Goal: Check status: Check status

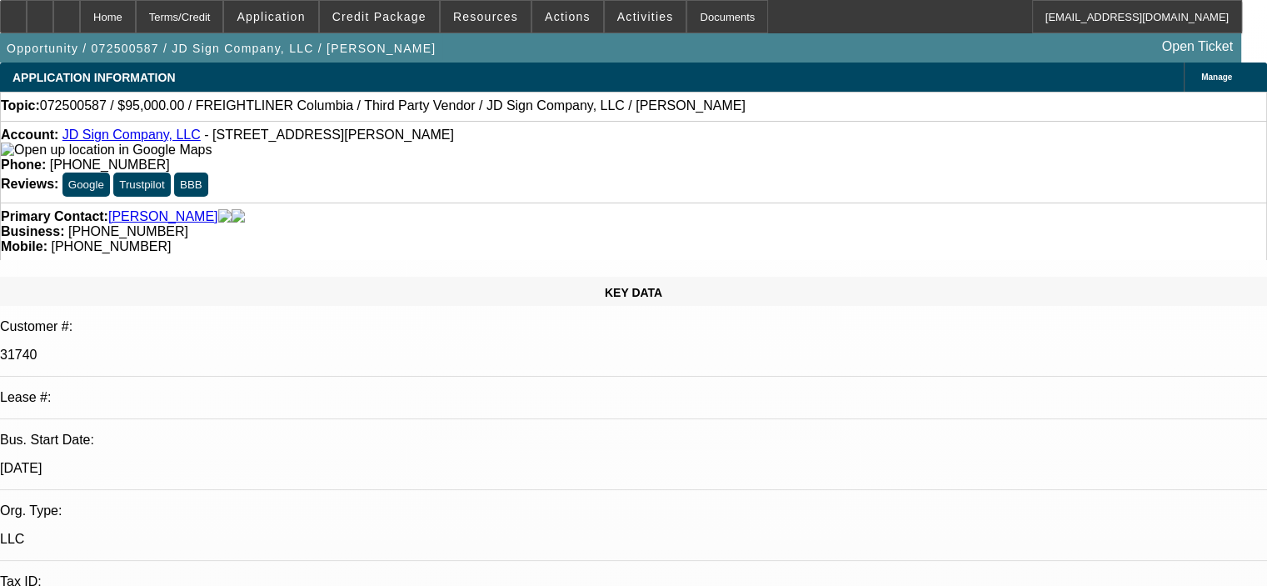
select select "0"
select select "2"
select select "0"
select select "2"
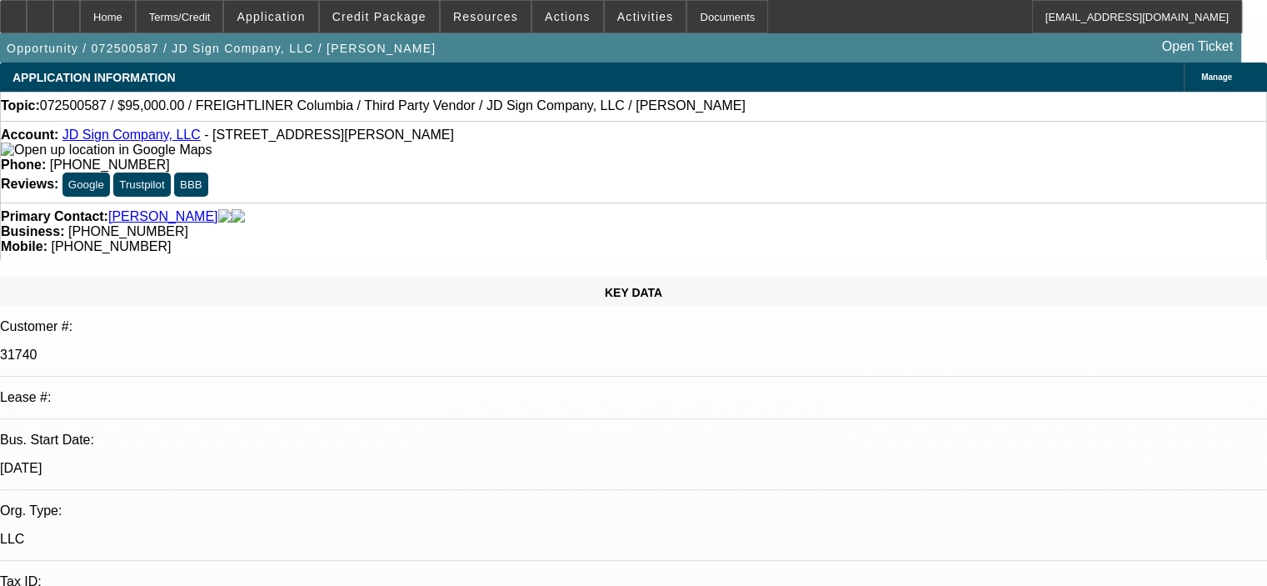
select select "0"
select select "2"
select select "0"
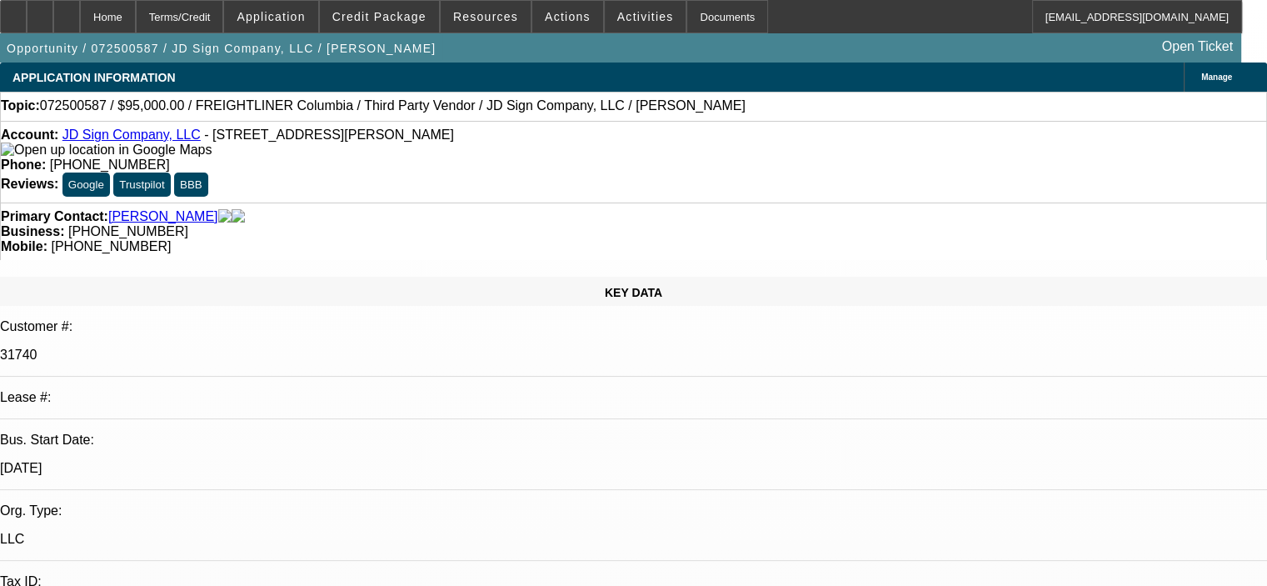
select select "2"
select select "0"
select select "1"
select select "2"
select select "6"
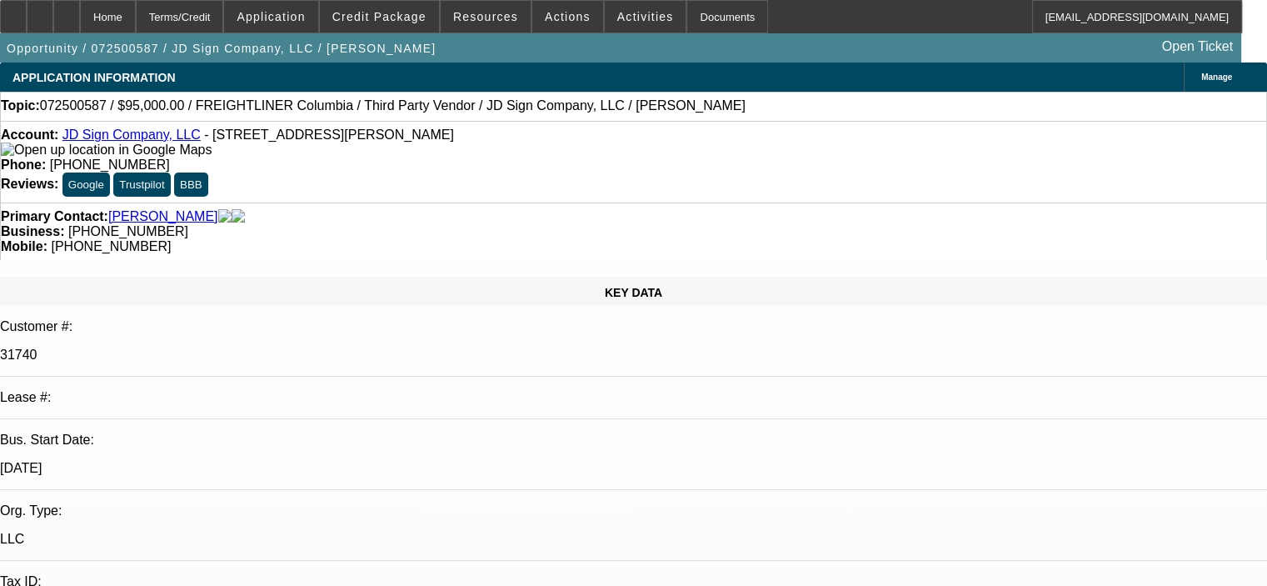
select select "1"
select select "2"
select select "6"
select select "1"
select select "2"
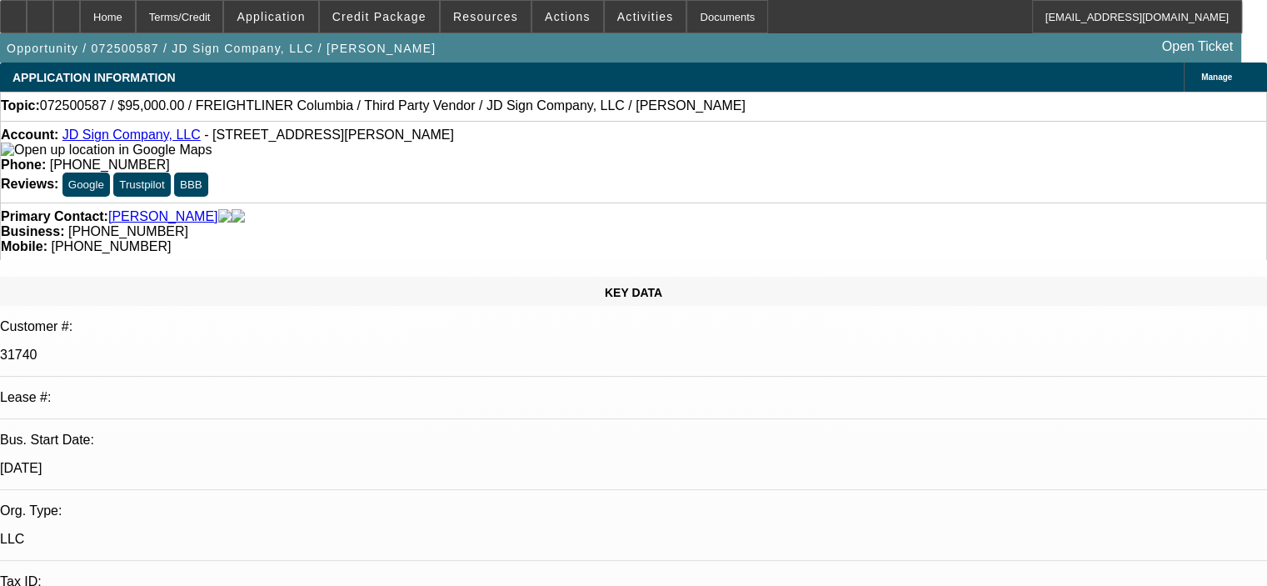
select select "6"
select select "1"
select select "2"
select select "6"
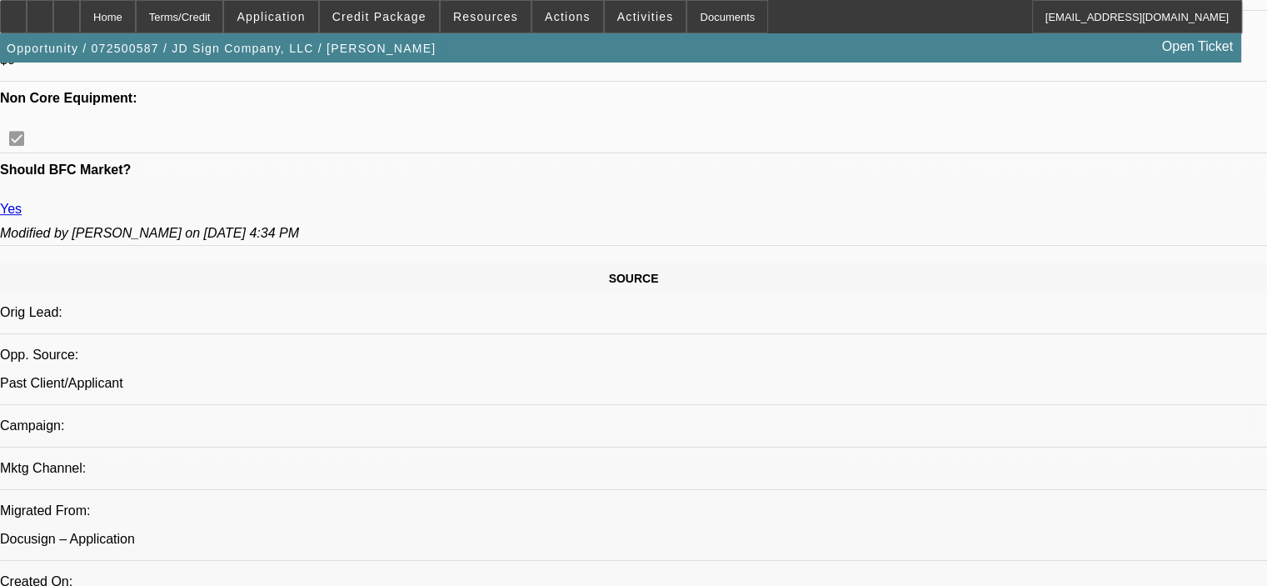
scroll to position [1000, 0]
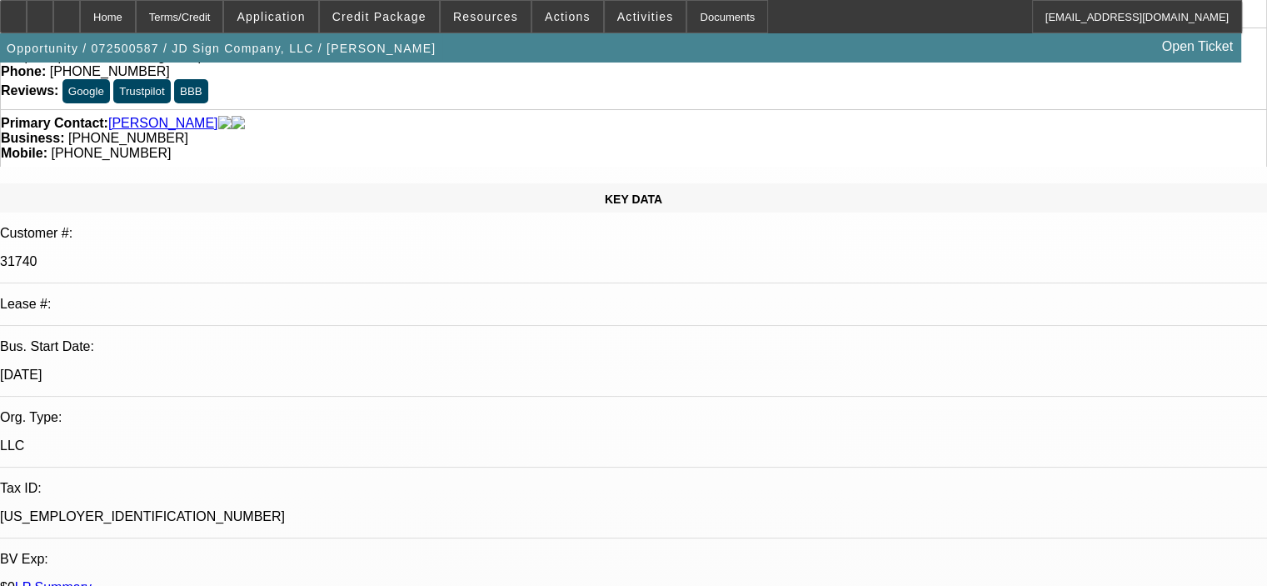
scroll to position [0, 0]
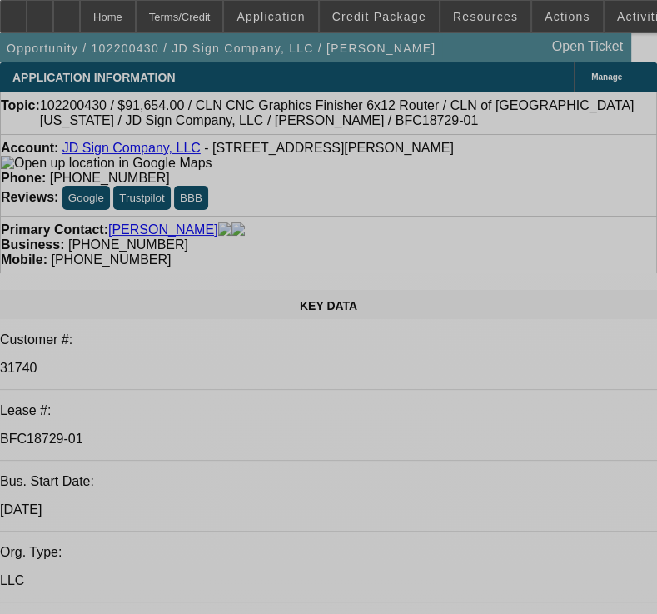
select select "0"
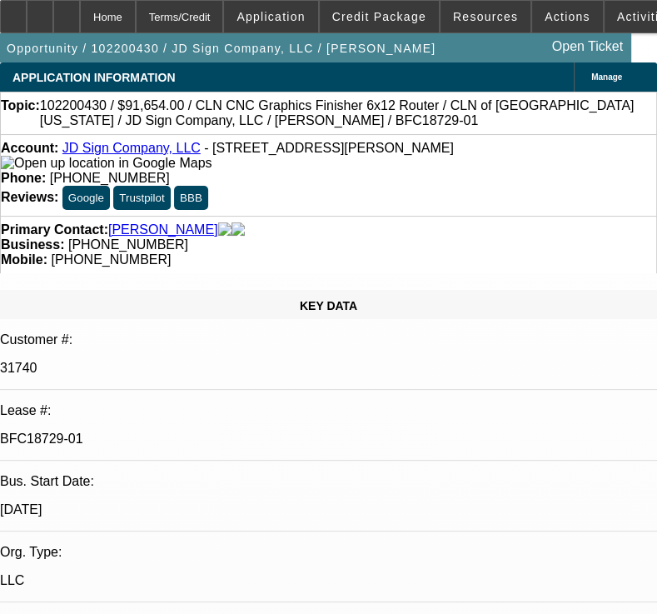
select select "0"
select select "6"
select select "0"
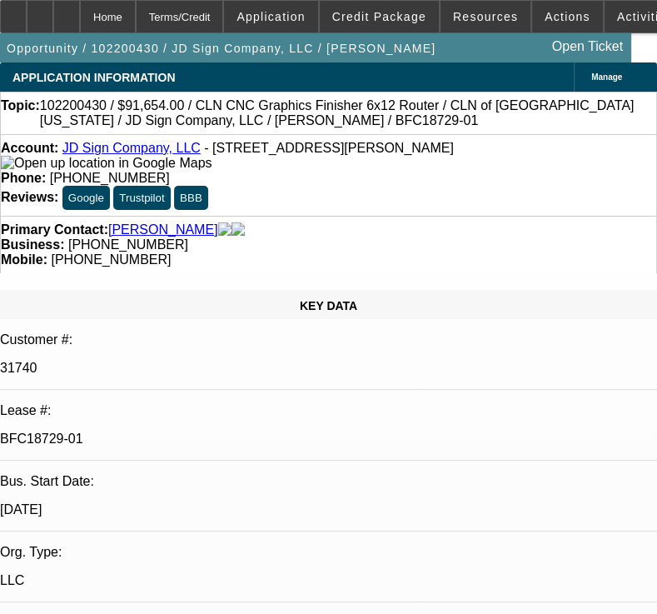
select select "6"
select select "0"
select select "6"
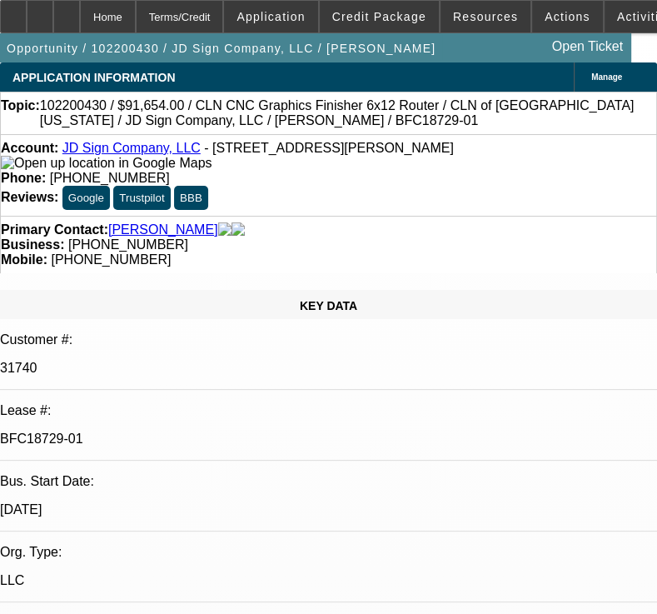
select select "0"
select select "6"
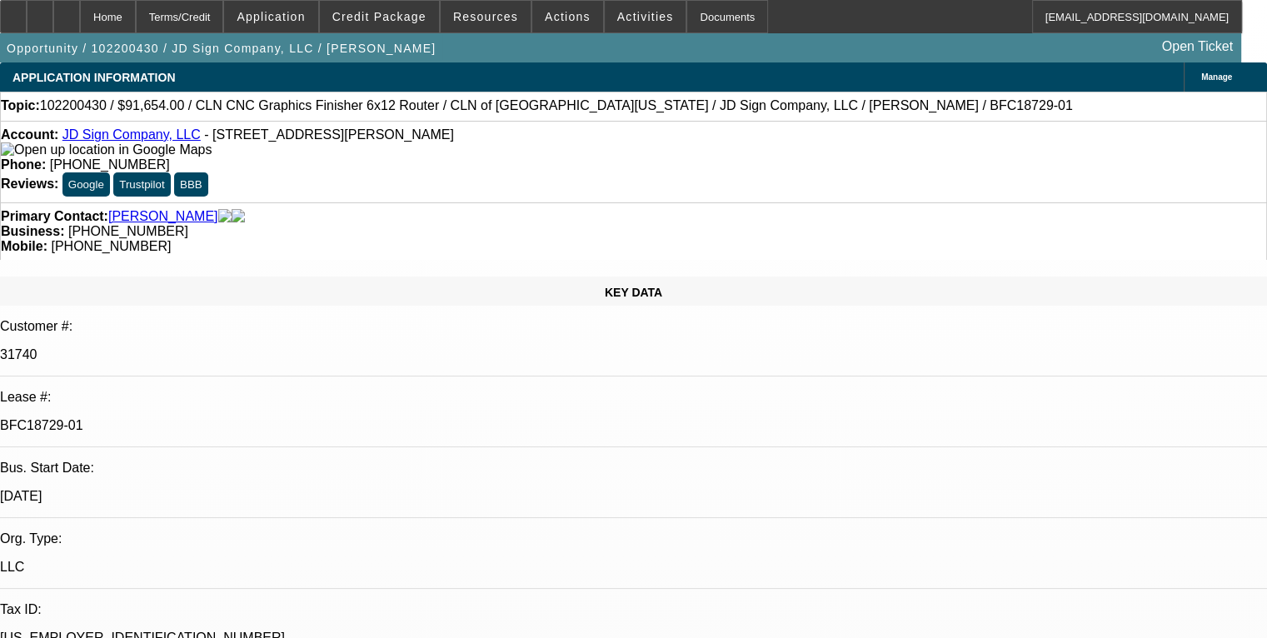
drag, startPoint x: 233, startPoint y: 298, endPoint x: 153, endPoint y: 297, distance: 80.0
click at [153, 418] on div "BFC18729-01" at bounding box center [633, 425] width 1267 height 15
copy p "BFC18729-01"
drag, startPoint x: 192, startPoint y: 138, endPoint x: 77, endPoint y: 141, distance: 115.8
click at [77, 141] on div "Account: JD Sign Company, LLC - [STREET_ADDRESS][PERSON_NAME]" at bounding box center [633, 142] width 1265 height 30
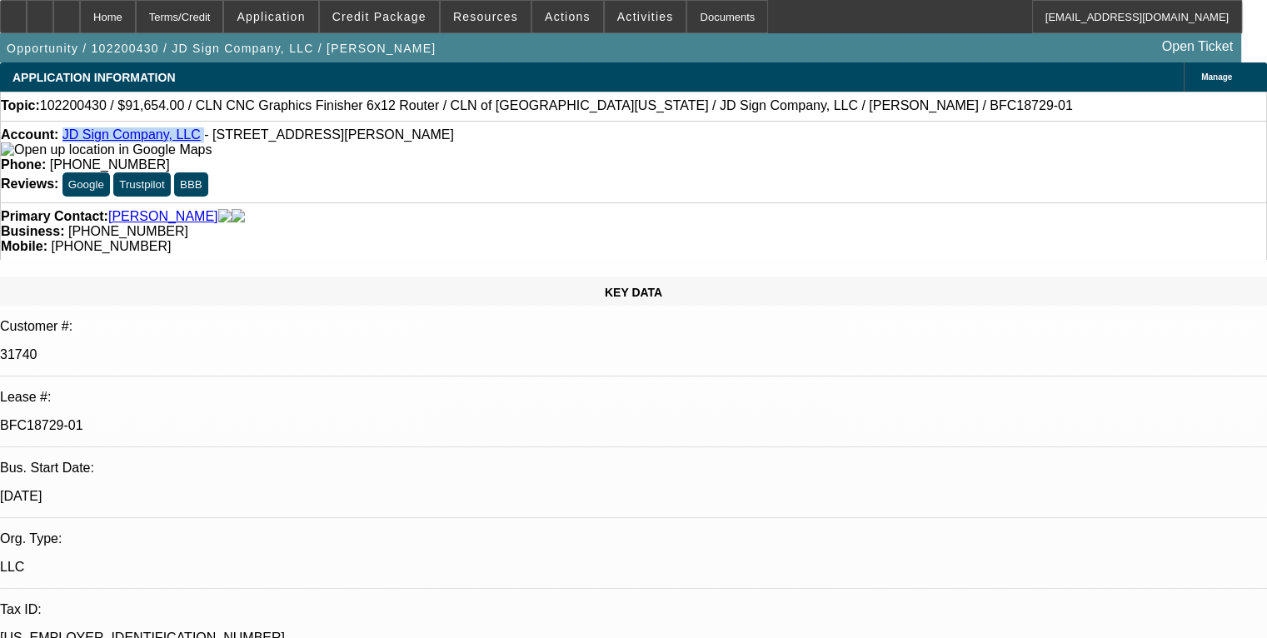
copy div "JD Sign Company, LLC"
